Goal: Contribute content: Contribute content

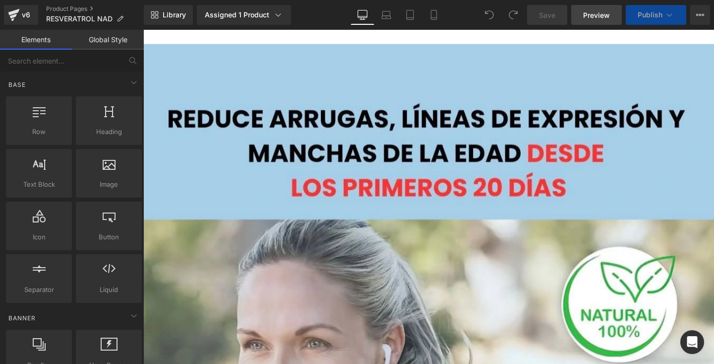
click at [602, 9] on link "Preview" at bounding box center [596, 15] width 51 height 20
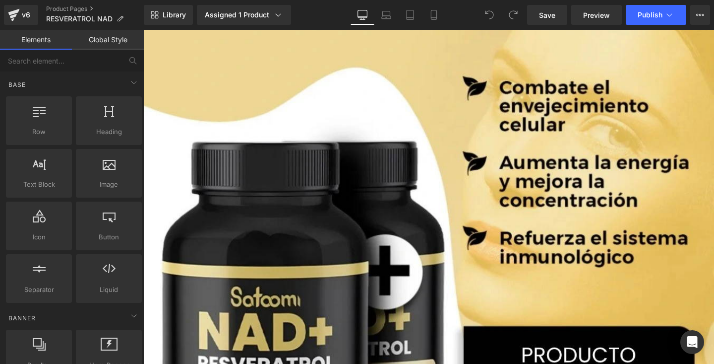
scroll to position [2146, 0]
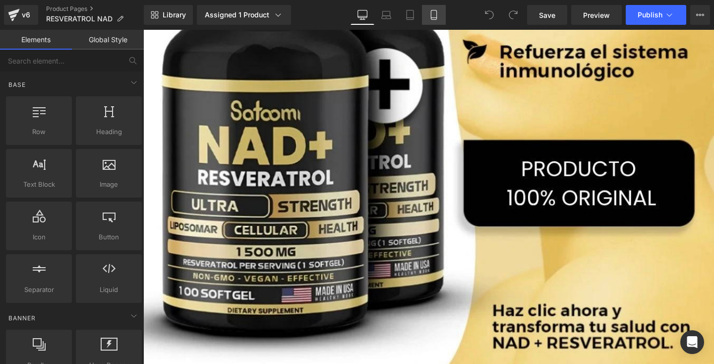
click at [430, 16] on icon at bounding box center [434, 15] width 10 height 10
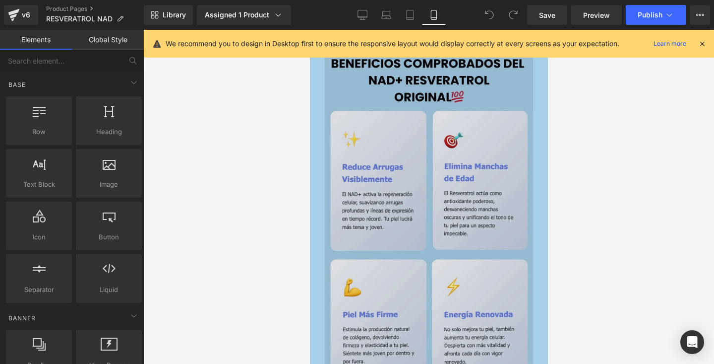
scroll to position [1731, 0]
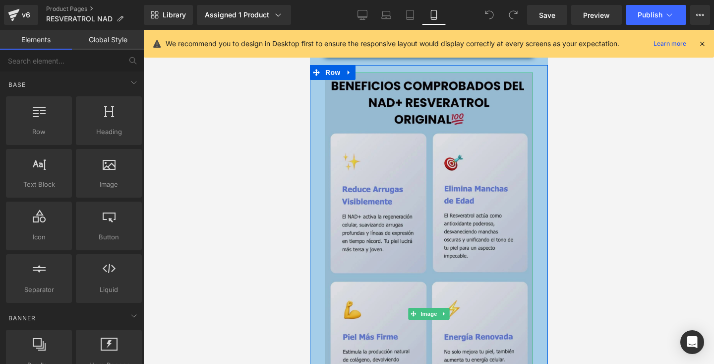
click at [340, 197] on img at bounding box center [428, 313] width 208 height 482
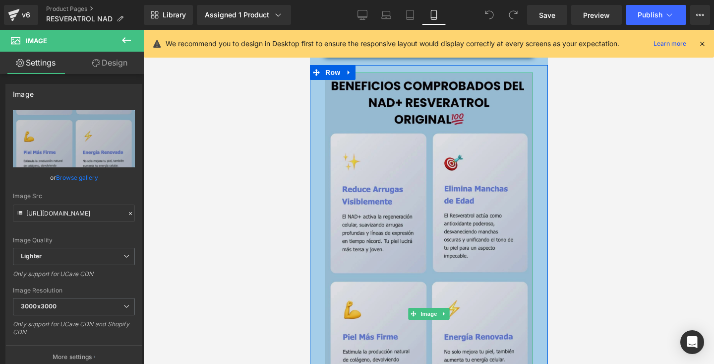
drag, startPoint x: 340, startPoint y: 210, endPoint x: 891, endPoint y: 227, distance: 551.2
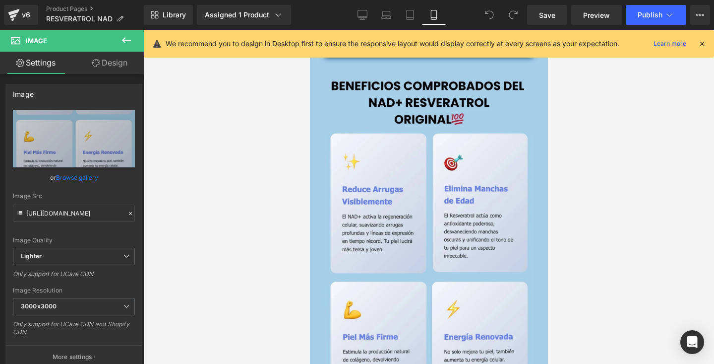
click at [582, 197] on div at bounding box center [428, 197] width 571 height 334
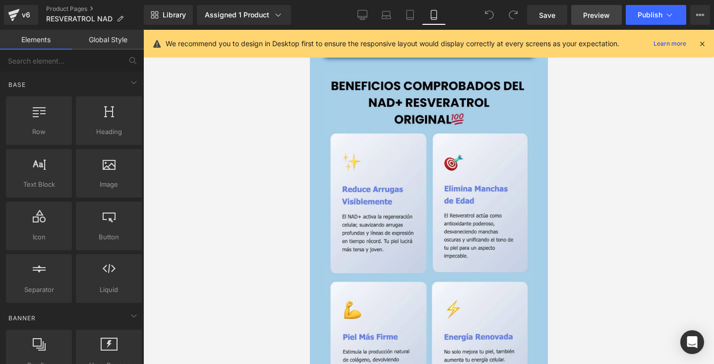
click at [599, 17] on span "Preview" at bounding box center [596, 15] width 27 height 10
click at [703, 47] on icon at bounding box center [702, 43] width 9 height 9
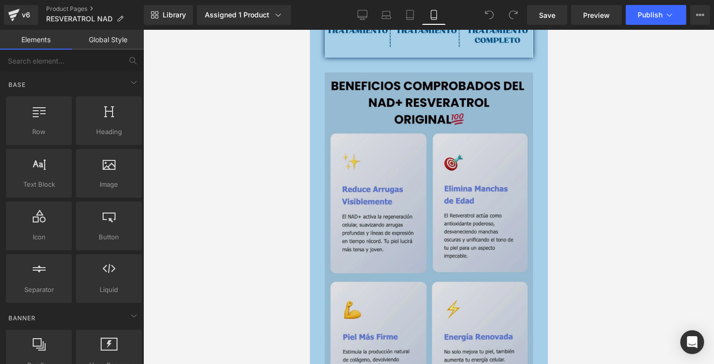
click at [341, 154] on img at bounding box center [428, 313] width 208 height 482
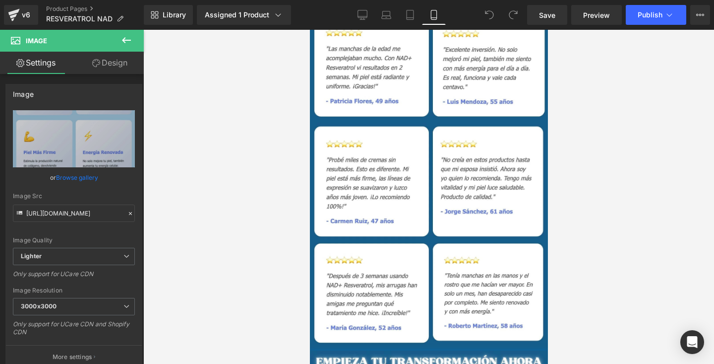
scroll to position [2760, 0]
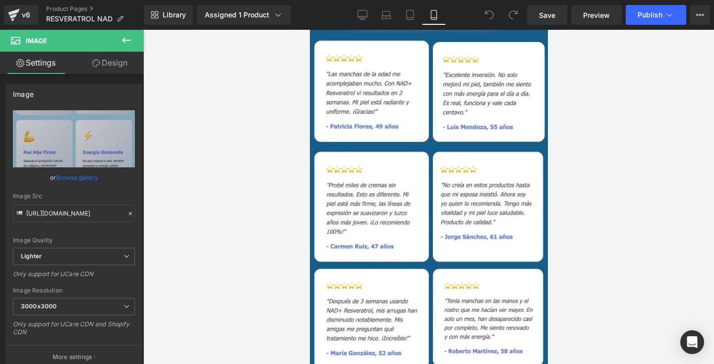
click at [444, 137] on img at bounding box center [428, 177] width 238 height 397
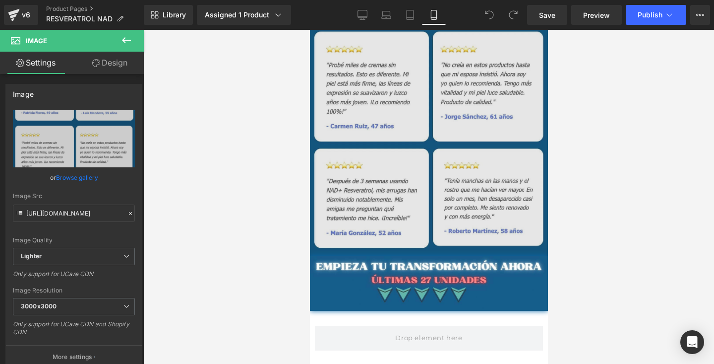
scroll to position [2761, 0]
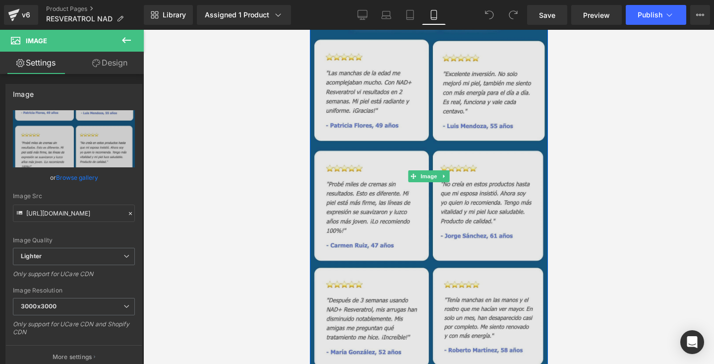
click at [398, 180] on img at bounding box center [428, 176] width 238 height 397
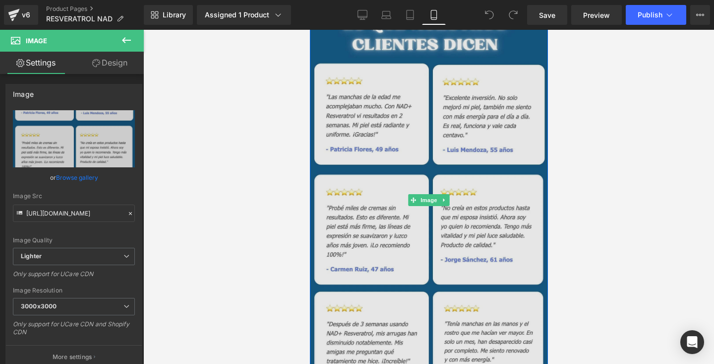
scroll to position [2590, 0]
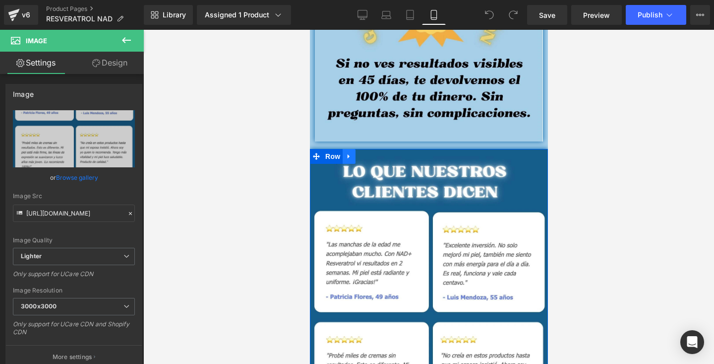
click at [349, 157] on icon at bounding box center [348, 155] width 7 height 7
click at [374, 154] on icon at bounding box center [374, 156] width 7 height 7
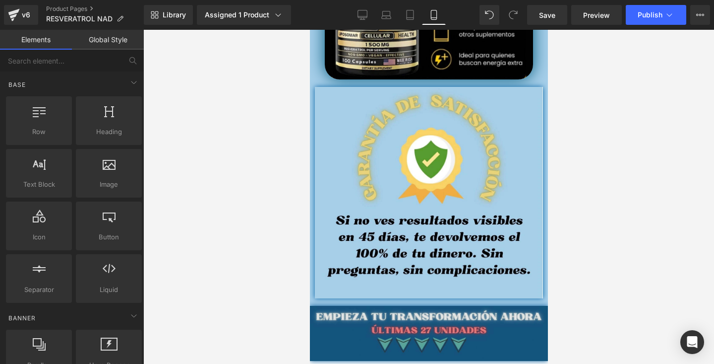
scroll to position [2321, 0]
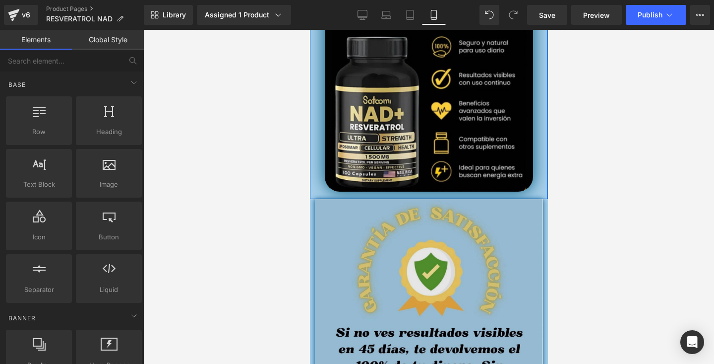
click at [446, 240] on img at bounding box center [428, 304] width 228 height 211
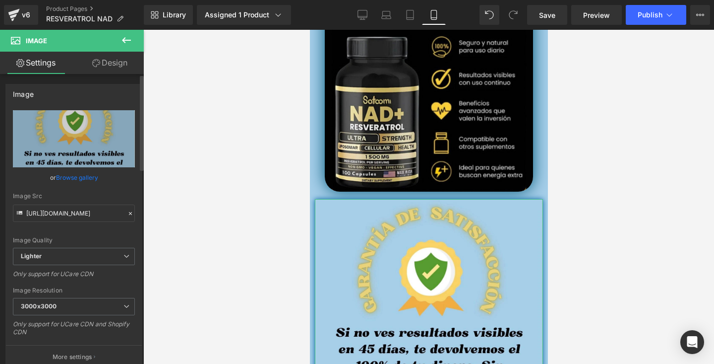
click at [75, 177] on link "Browse gallery" at bounding box center [77, 177] width 42 height 17
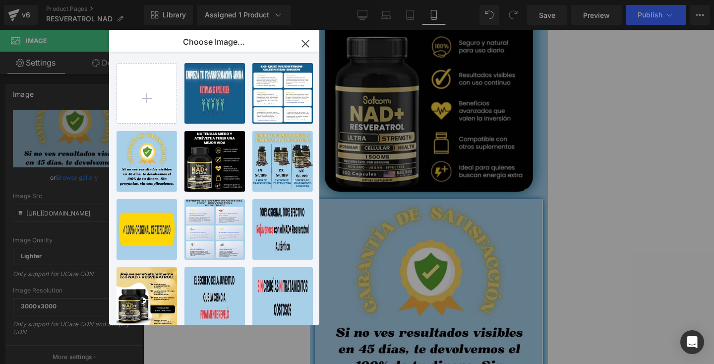
type input "C:\fakepath\91ef380b-8198-449a-bc98-57804a66bc9d.webp"
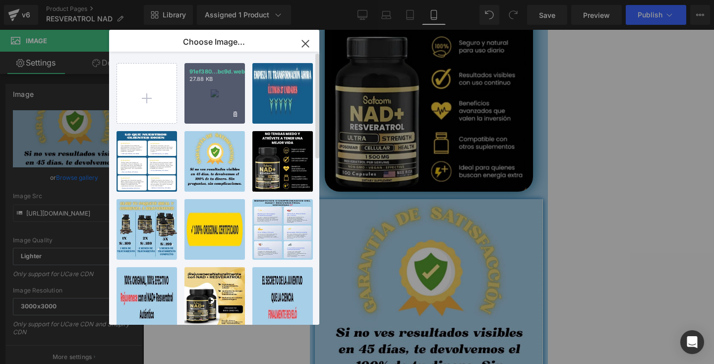
click at [208, 99] on div "91ef380...bc9d.webp 27.88 KB" at bounding box center [214, 93] width 61 height 61
type input "[URL][DOMAIN_NAME]"
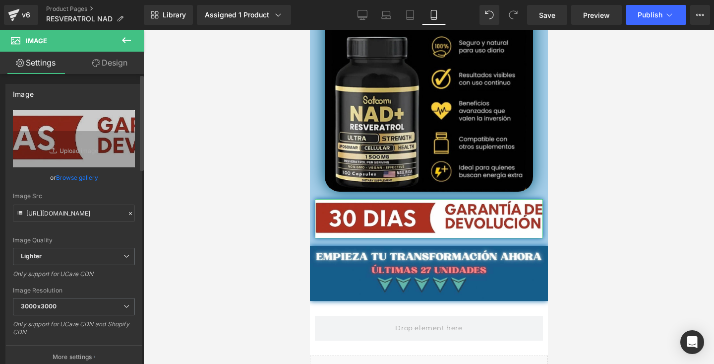
click at [73, 180] on link "Browse gallery" at bounding box center [77, 177] width 42 height 17
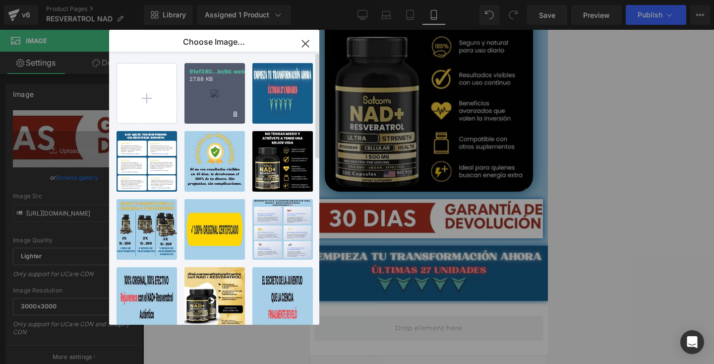
click at [228, 97] on div "91ef380...bc9d.webp 27.88 KB" at bounding box center [214, 93] width 61 height 61
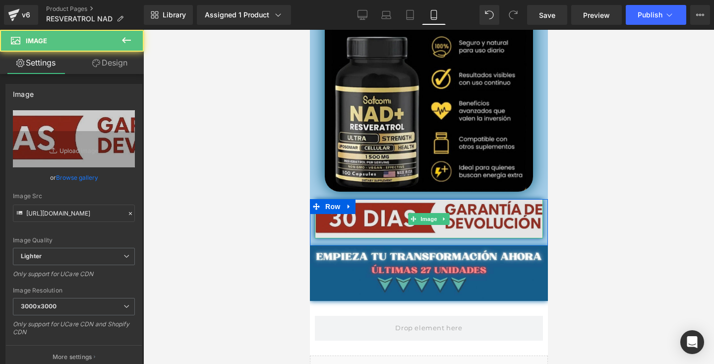
click at [377, 227] on img at bounding box center [428, 218] width 228 height 39
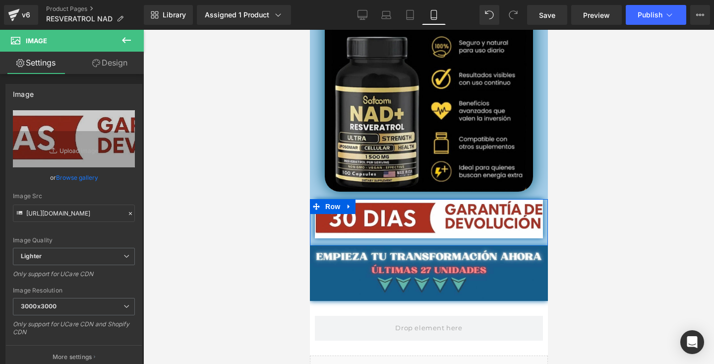
click at [314, 241] on div "Image Row" at bounding box center [428, 222] width 238 height 47
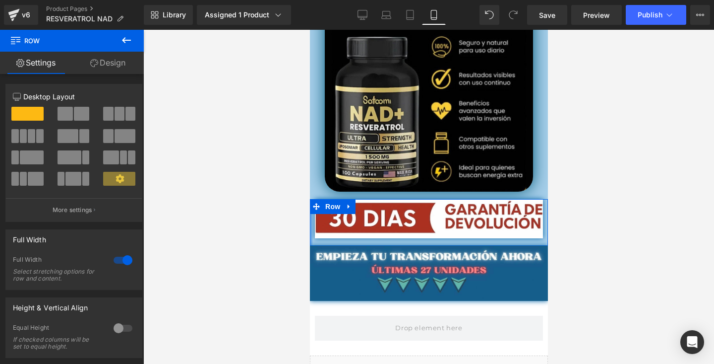
click at [311, 230] on div at bounding box center [310, 222] width 2 height 47
click at [350, 205] on icon at bounding box center [348, 205] width 7 height 7
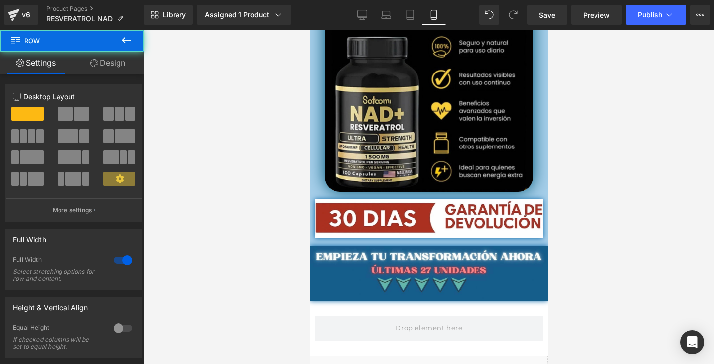
click at [374, 241] on div "Image Row" at bounding box center [428, 222] width 238 height 47
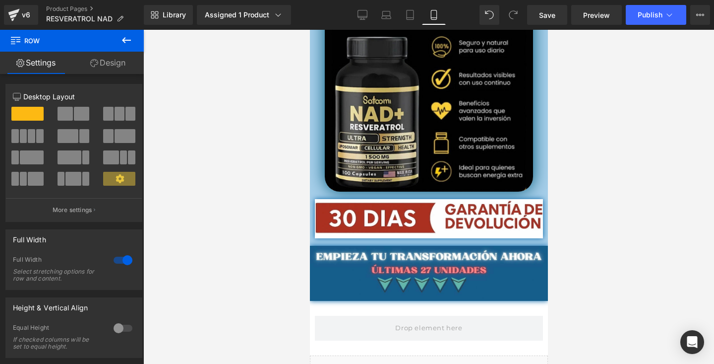
click at [595, 138] on div at bounding box center [428, 197] width 571 height 334
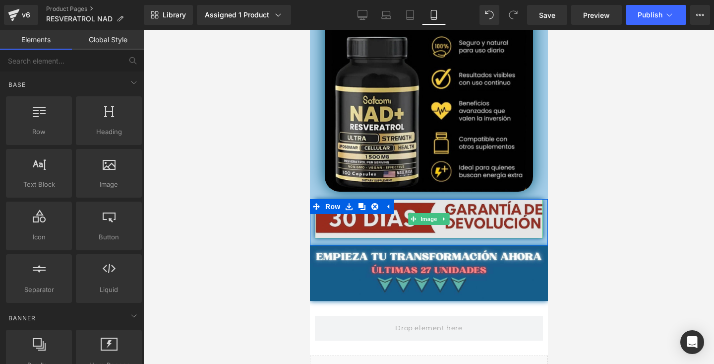
click at [523, 231] on img at bounding box center [428, 218] width 228 height 39
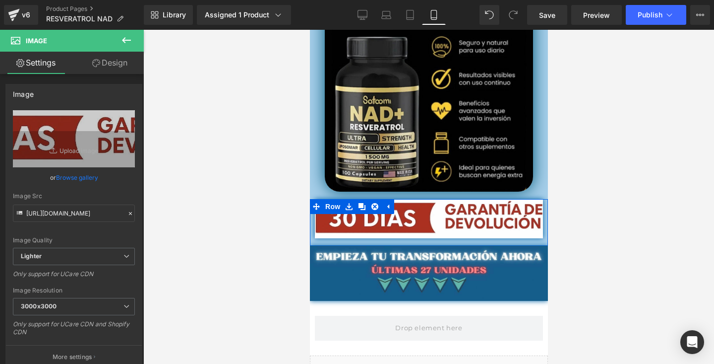
click at [312, 236] on div "Image" at bounding box center [428, 220] width 238 height 42
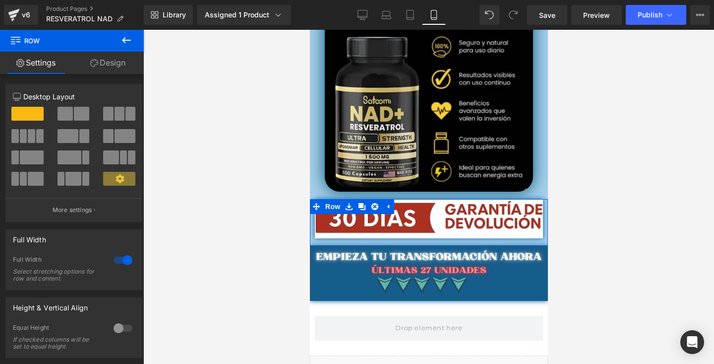
click at [107, 57] on link "Design" at bounding box center [108, 63] width 72 height 22
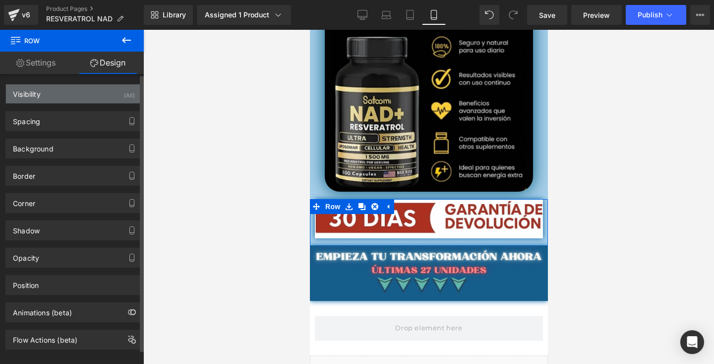
type input "#a5cee9"
type input "100"
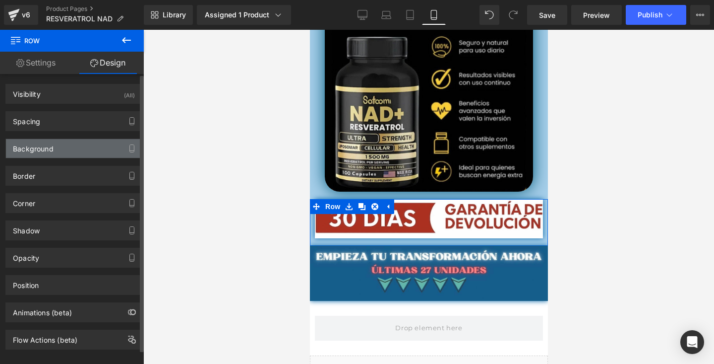
click at [68, 151] on div "Background" at bounding box center [74, 148] width 136 height 19
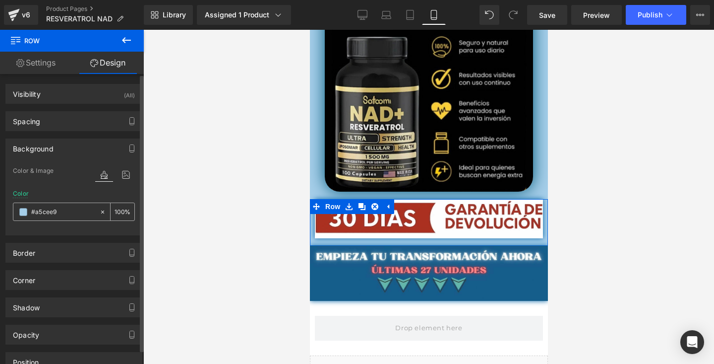
click at [101, 211] on icon at bounding box center [102, 211] width 7 height 7
type input "none"
type input "0"
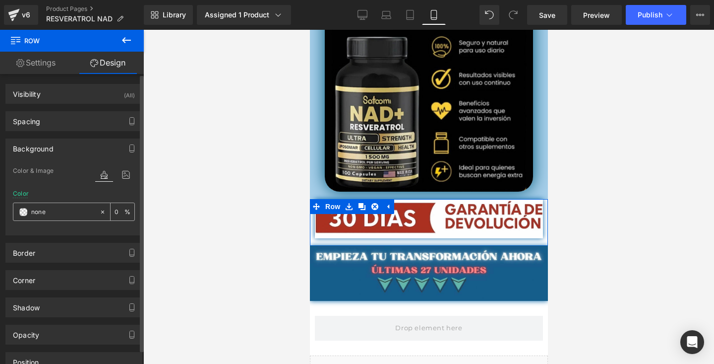
click at [70, 210] on input "none" at bounding box center [62, 211] width 63 height 11
click at [22, 212] on span at bounding box center [23, 212] width 8 height 8
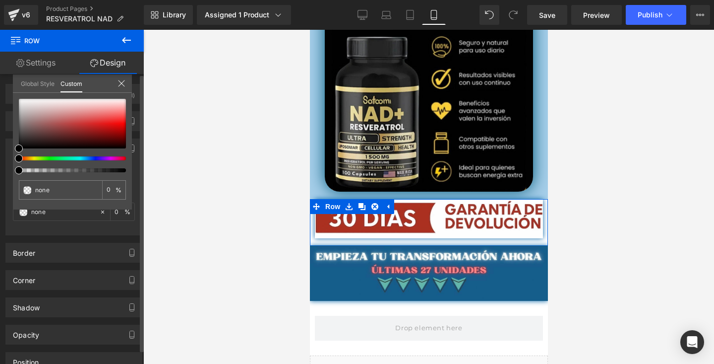
drag, startPoint x: 17, startPoint y: 144, endPoint x: 28, endPoint y: 98, distance: 46.8
click at [28, 99] on div "none 0 %" at bounding box center [72, 154] width 119 height 111
type input "#836b6b"
type input "100"
type input "#836b6b"
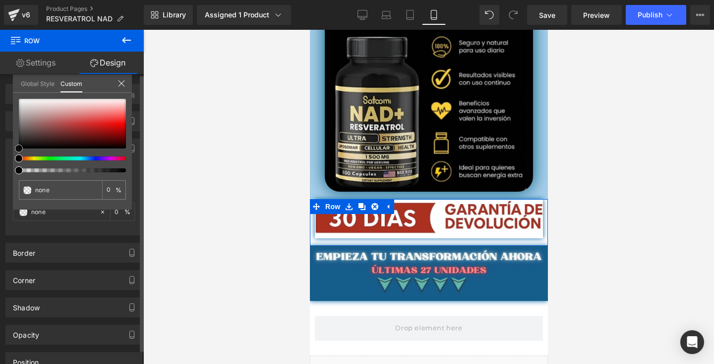
type input "100"
click at [30, 125] on div at bounding box center [72, 124] width 107 height 50
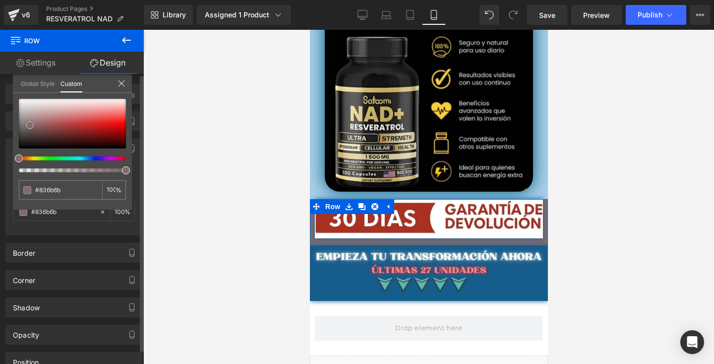
type input "#a98888"
type input "#aa8787"
type input "#bd8d8d"
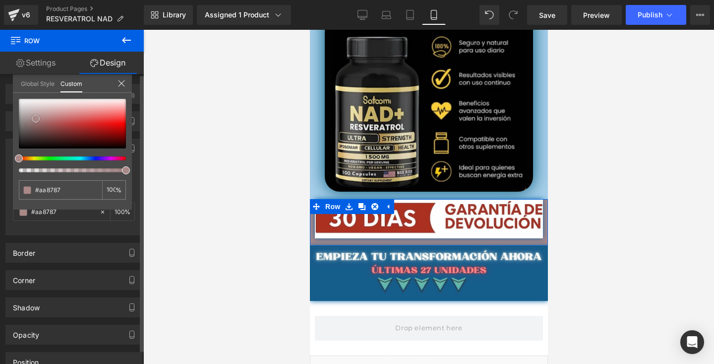
type input "#bd8d8d"
type input "#dfa4a4"
type input "#f1b5b5"
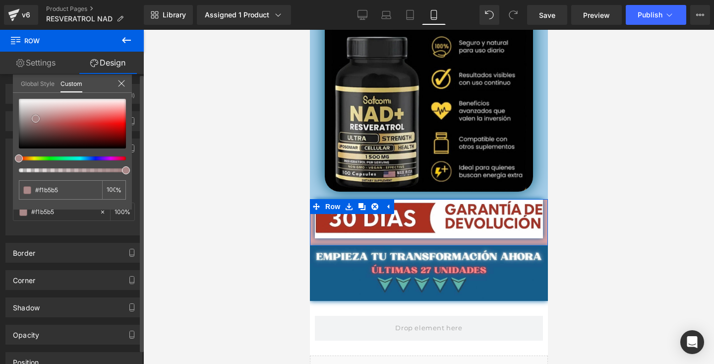
type input "#f8b4b4"
type input "#fcb0b0"
type input "#fcaaaa"
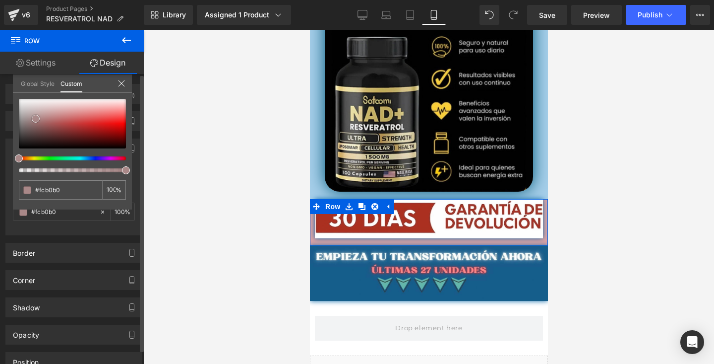
type input "#fcaaaa"
type input "#ffa8a8"
type input "#feb3b3"
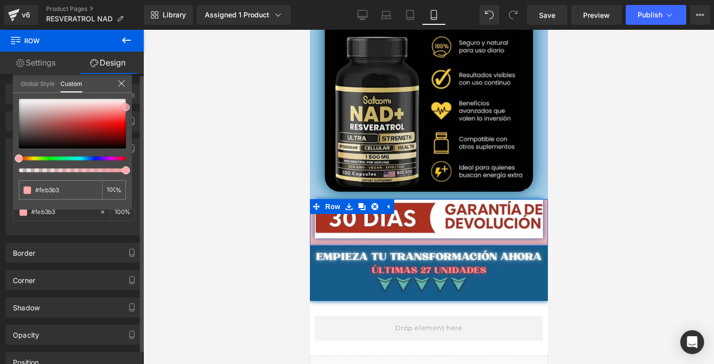
type input "#fec1c1"
type input "#ffd1d1"
type input "#ffe5e5"
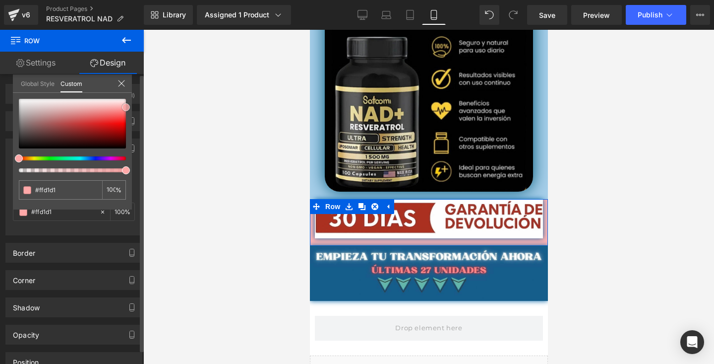
type input "#ffe5e5"
type input "#fff9f9"
type input "#ffffff"
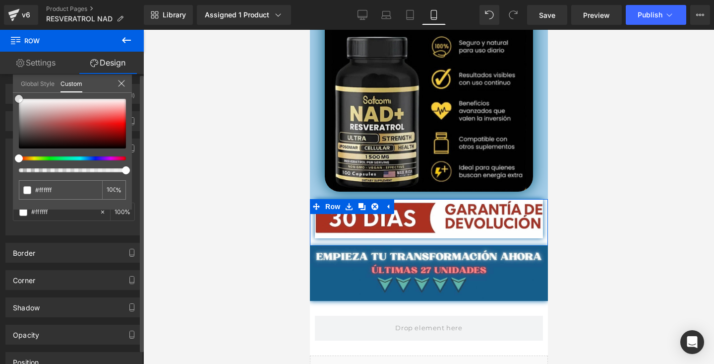
drag, startPoint x: 36, startPoint y: 119, endPoint x: 14, endPoint y: 93, distance: 33.4
click at [14, 93] on div "#ffffff 100 %" at bounding box center [72, 99] width 119 height 12
click at [121, 83] on icon at bounding box center [121, 83] width 6 height 6
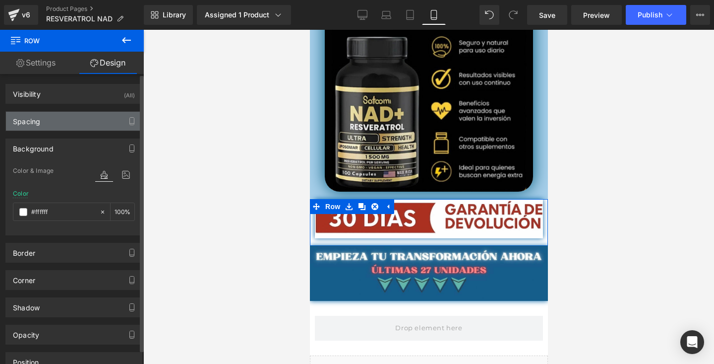
click at [64, 122] on div "Spacing" at bounding box center [74, 121] width 136 height 19
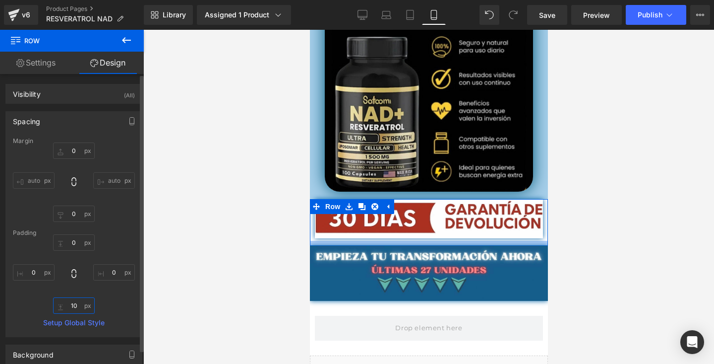
click at [78, 305] on input "10" at bounding box center [74, 305] width 42 height 16
type input "0"
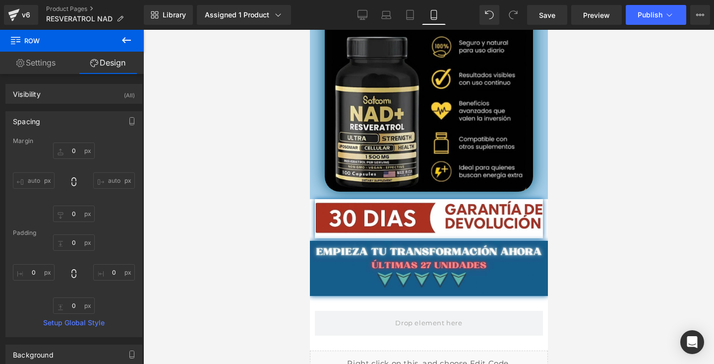
click at [604, 263] on div at bounding box center [428, 197] width 571 height 334
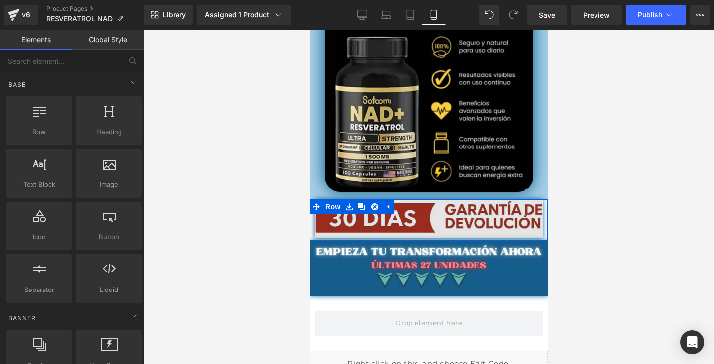
click at [326, 223] on img at bounding box center [428, 218] width 228 height 39
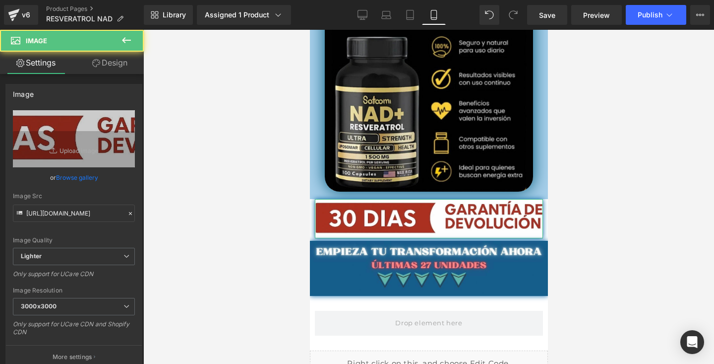
click at [116, 72] on link "Design" at bounding box center [110, 63] width 72 height 22
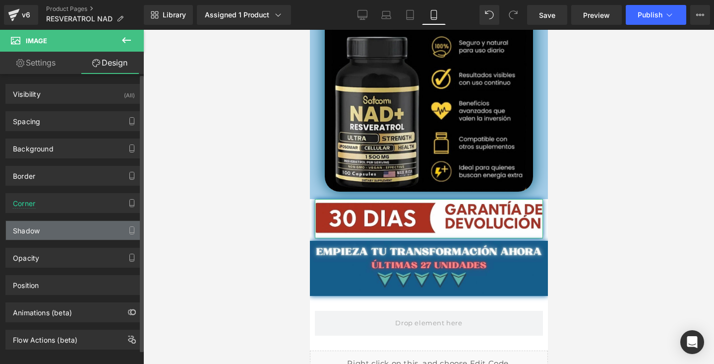
click at [57, 237] on div "Shadow" at bounding box center [74, 230] width 136 height 19
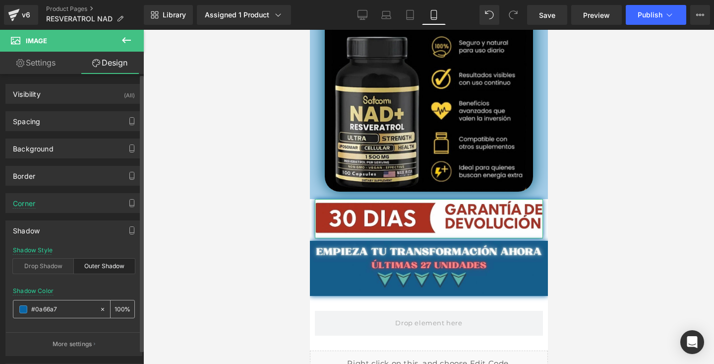
click at [99, 307] on icon at bounding box center [102, 308] width 7 height 7
type input "none"
type input "0"
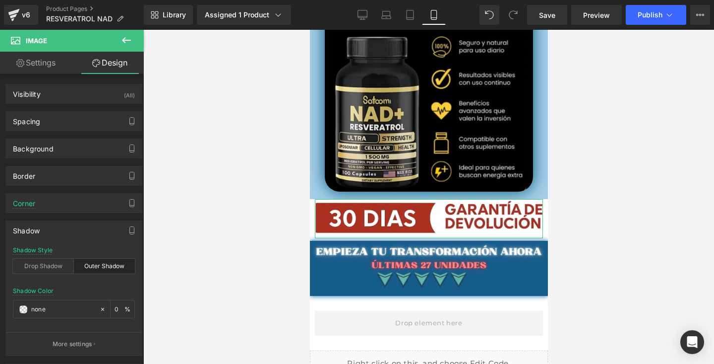
click at [186, 227] on div at bounding box center [428, 197] width 571 height 334
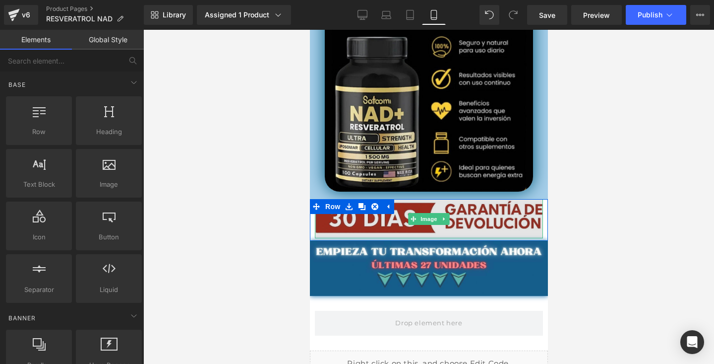
click at [383, 224] on img at bounding box center [428, 218] width 228 height 39
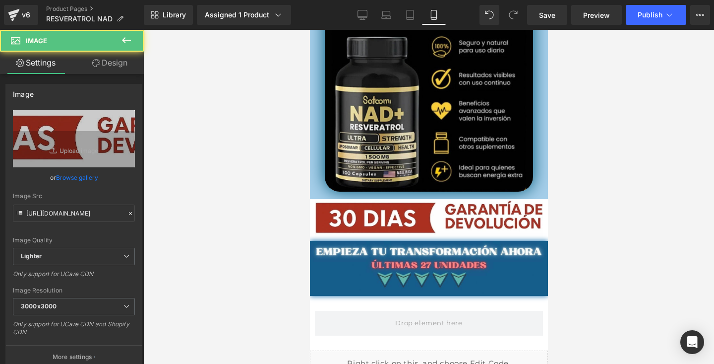
drag, startPoint x: 101, startPoint y: 66, endPoint x: 103, endPoint y: 75, distance: 9.0
click at [101, 66] on link "Design" at bounding box center [110, 63] width 72 height 22
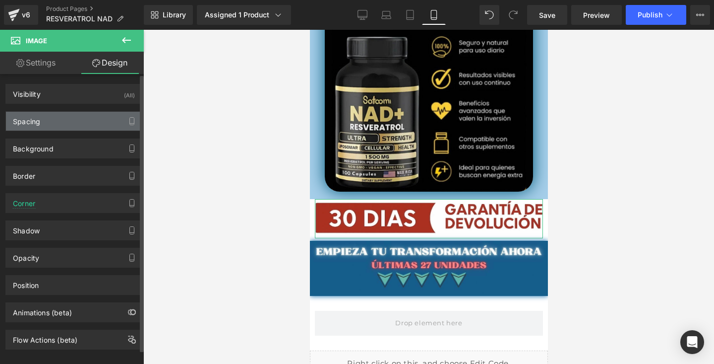
click at [66, 126] on div "Spacing" at bounding box center [74, 121] width 136 height 19
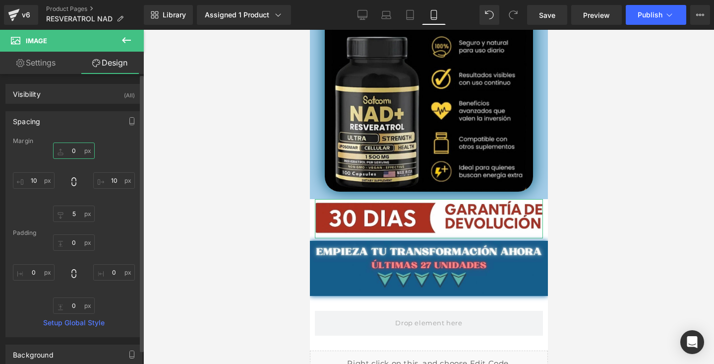
click at [77, 154] on input "0" at bounding box center [74, 150] width 42 height 16
type input "5"
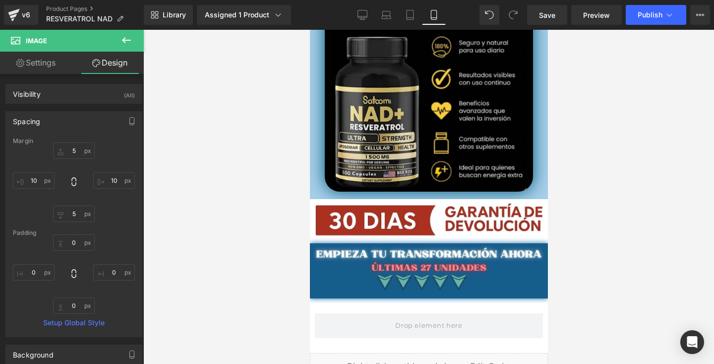
click at [644, 114] on div at bounding box center [428, 197] width 571 height 334
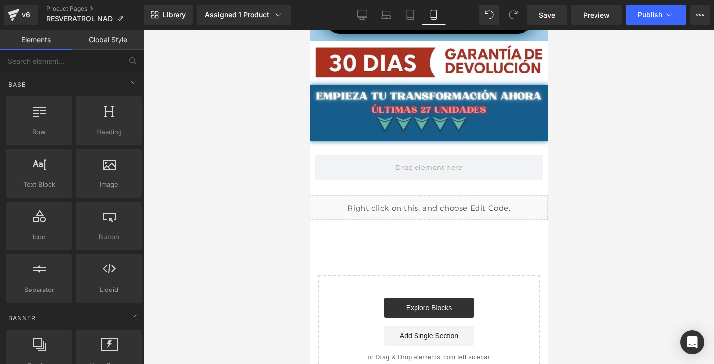
scroll to position [2529, 0]
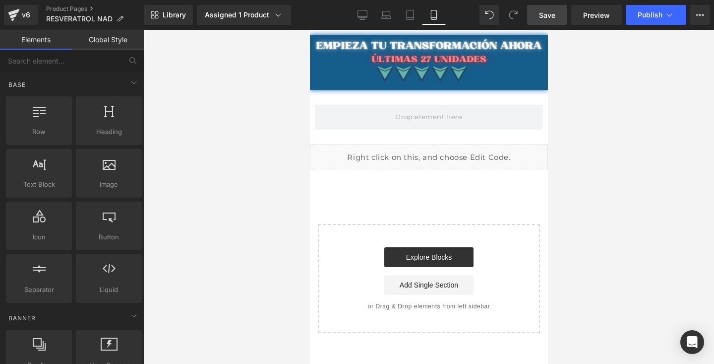
click at [550, 15] on span "Save" at bounding box center [547, 15] width 16 height 10
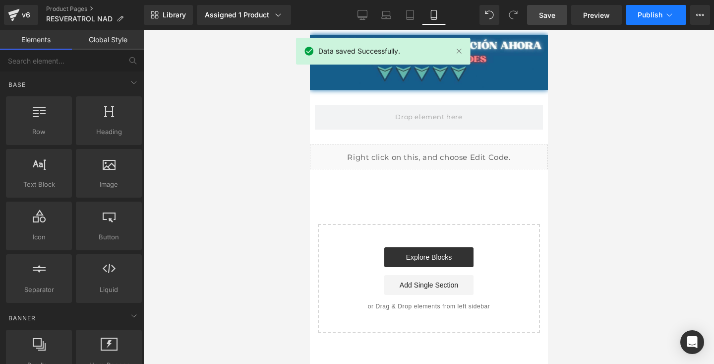
click at [669, 15] on icon at bounding box center [670, 15] width 10 height 10
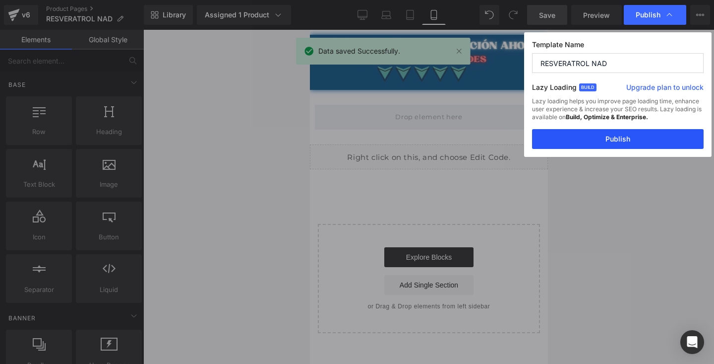
click at [594, 145] on button "Publish" at bounding box center [618, 139] width 172 height 20
